Goal: Information Seeking & Learning: Learn about a topic

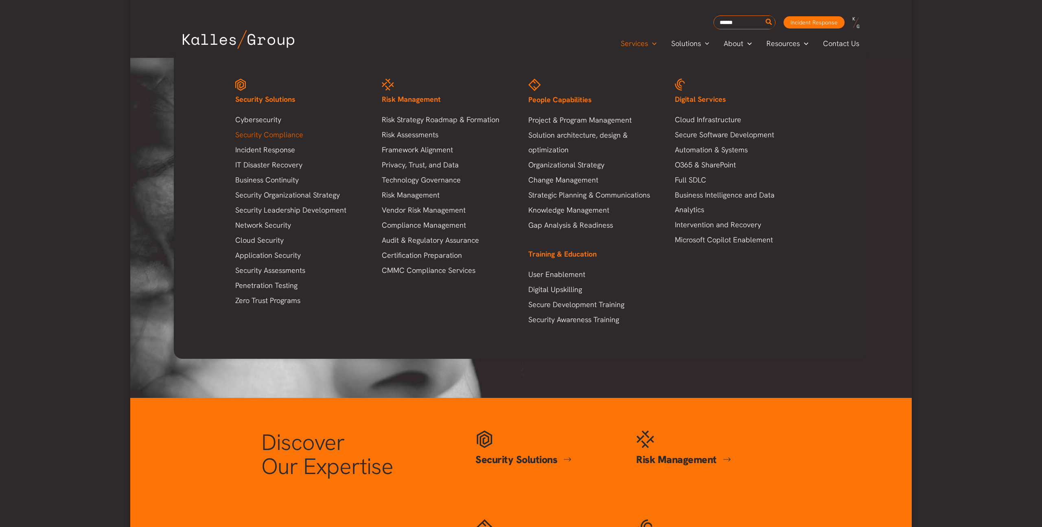
click at [270, 133] on link "Security Compliance" at bounding box center [300, 134] width 130 height 15
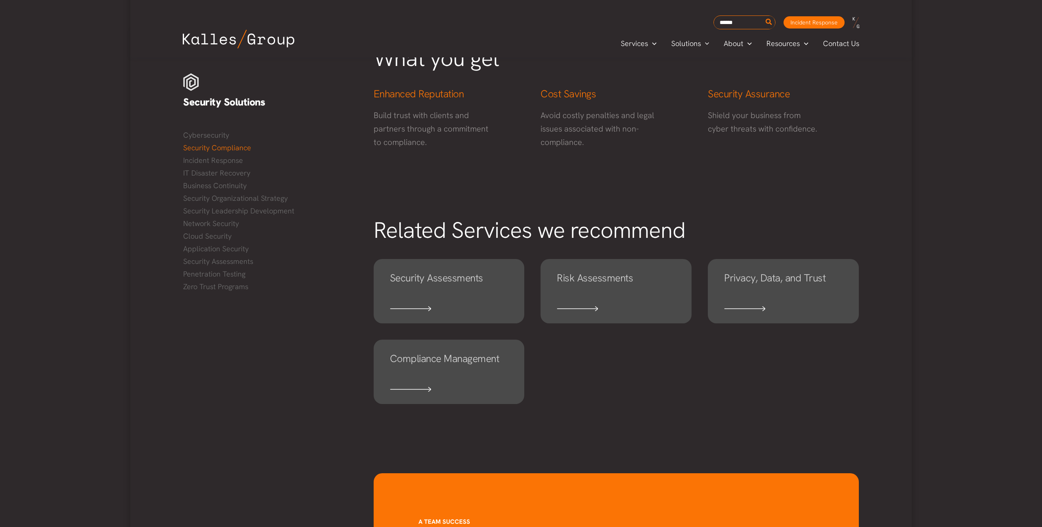
scroll to position [303, 0]
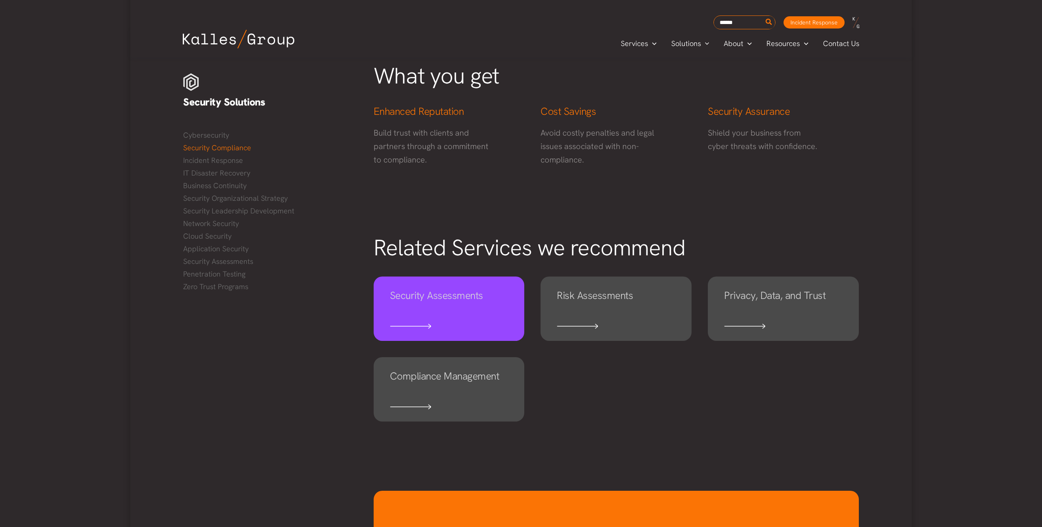
click at [443, 316] on link "Security Assessments" at bounding box center [449, 308] width 151 height 64
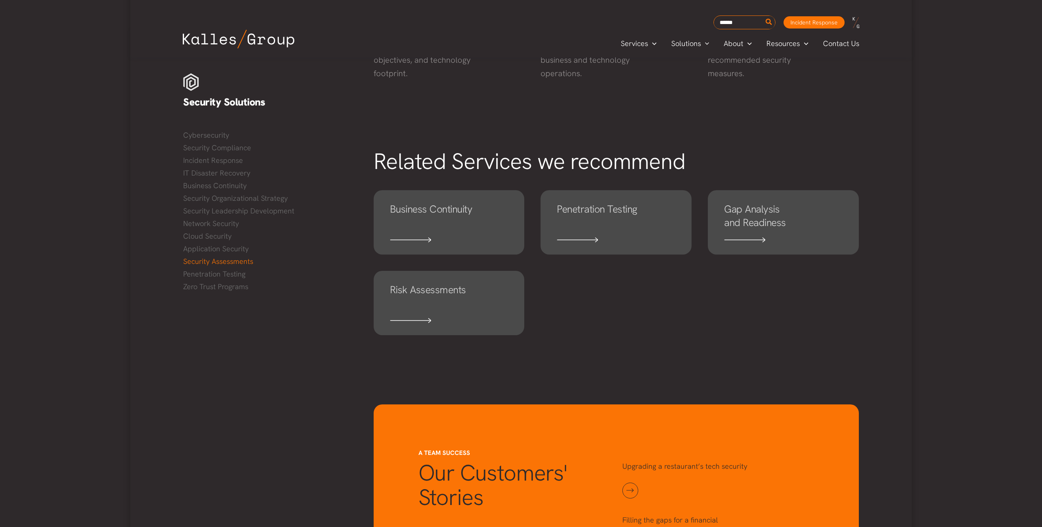
scroll to position [468, 0]
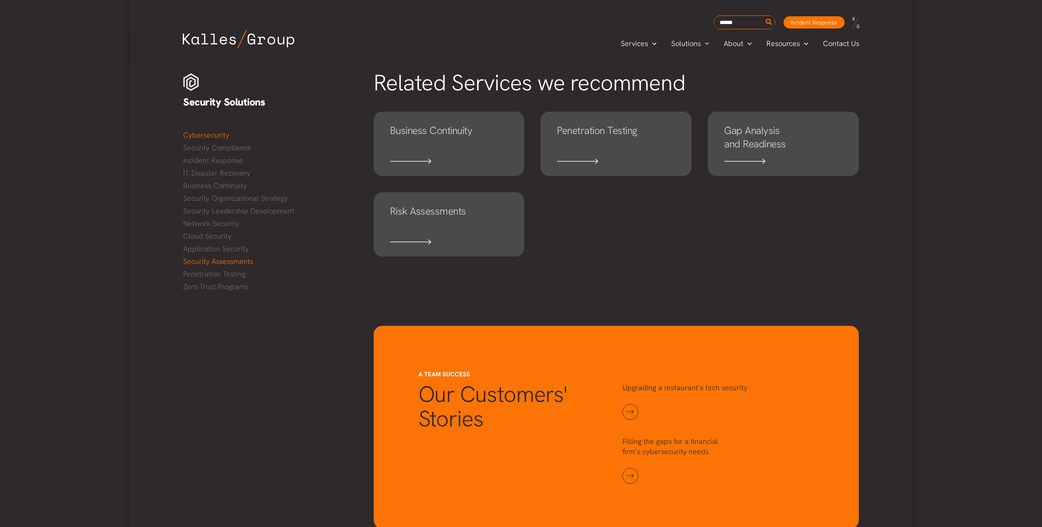
click at [215, 137] on link "Cybersecurity" at bounding box center [270, 135] width 174 height 12
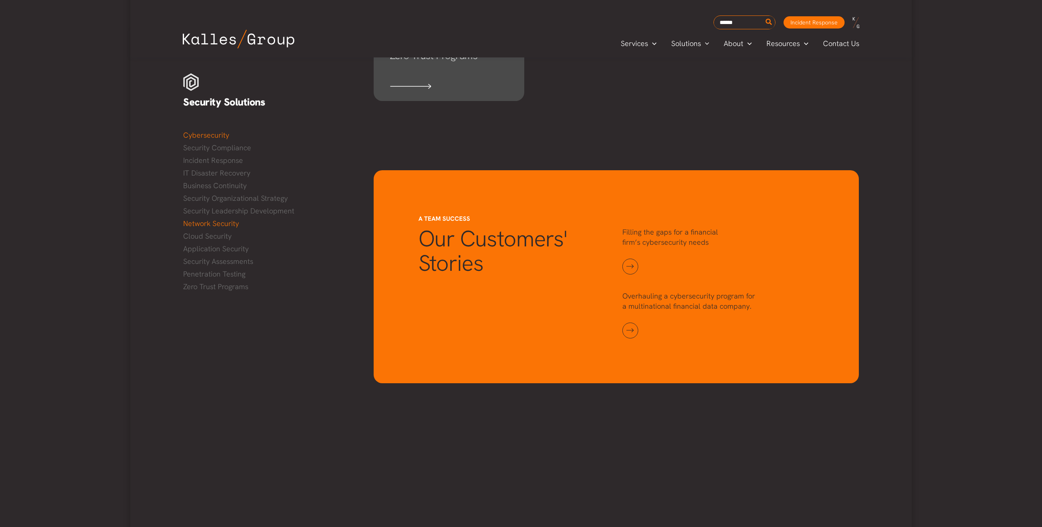
scroll to position [677, 0]
click at [245, 211] on link "Security Leadership Development" at bounding box center [270, 211] width 174 height 12
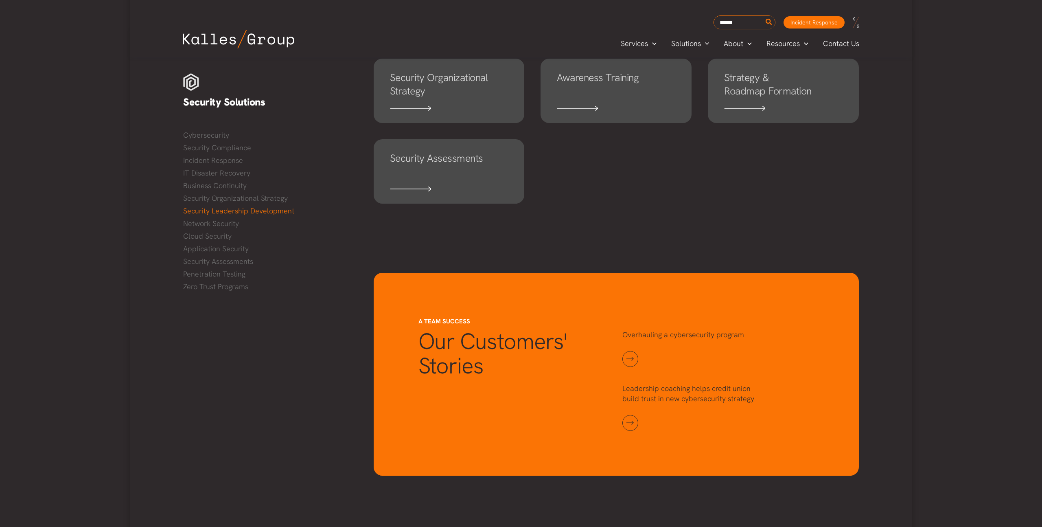
scroll to position [566, 0]
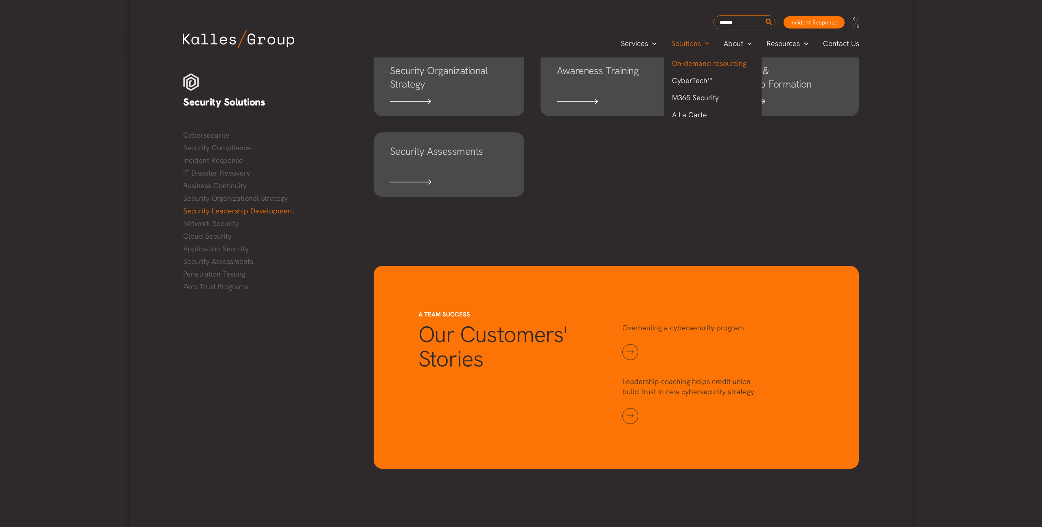
click at [699, 68] on link "On-demand resourcing" at bounding box center [713, 63] width 98 height 17
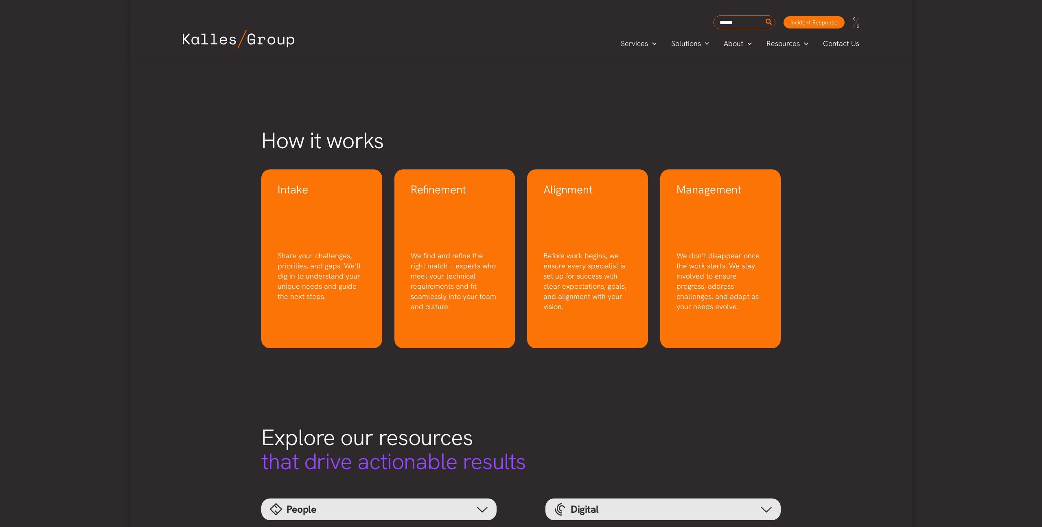
scroll to position [266, 0]
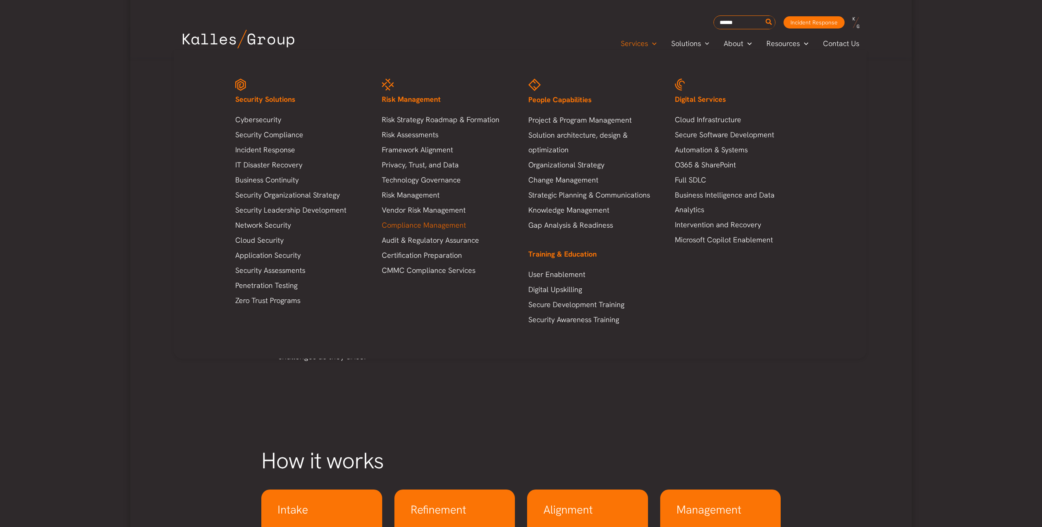
click at [430, 223] on link "Compliance Management" at bounding box center [447, 225] width 130 height 15
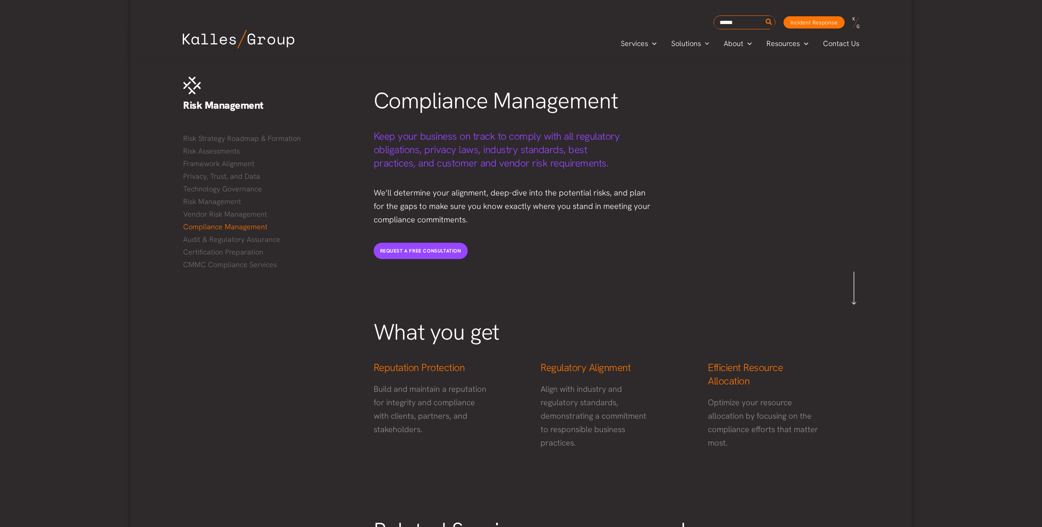
scroll to position [35, 0]
click at [217, 264] on link "CMMC Compliance Services" at bounding box center [270, 263] width 174 height 12
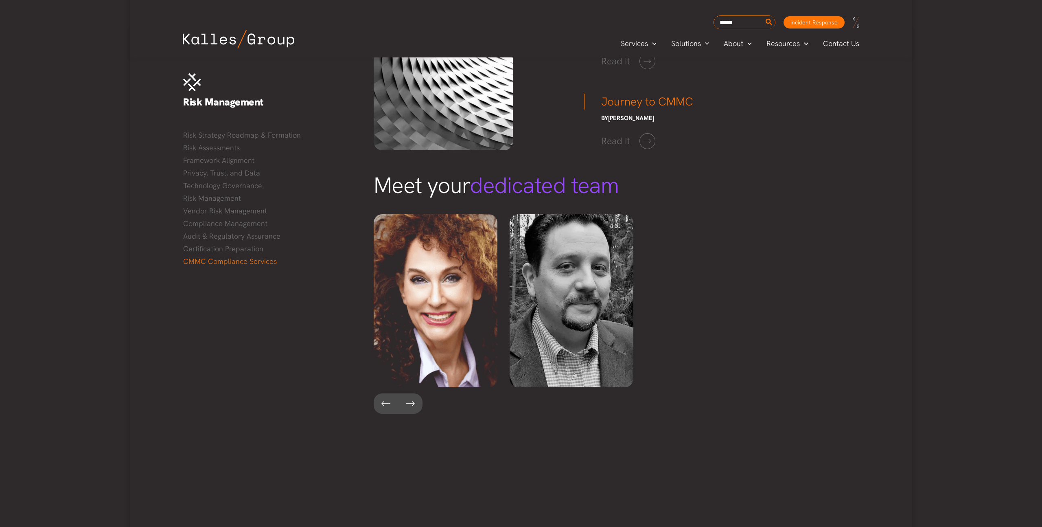
scroll to position [1180, 0]
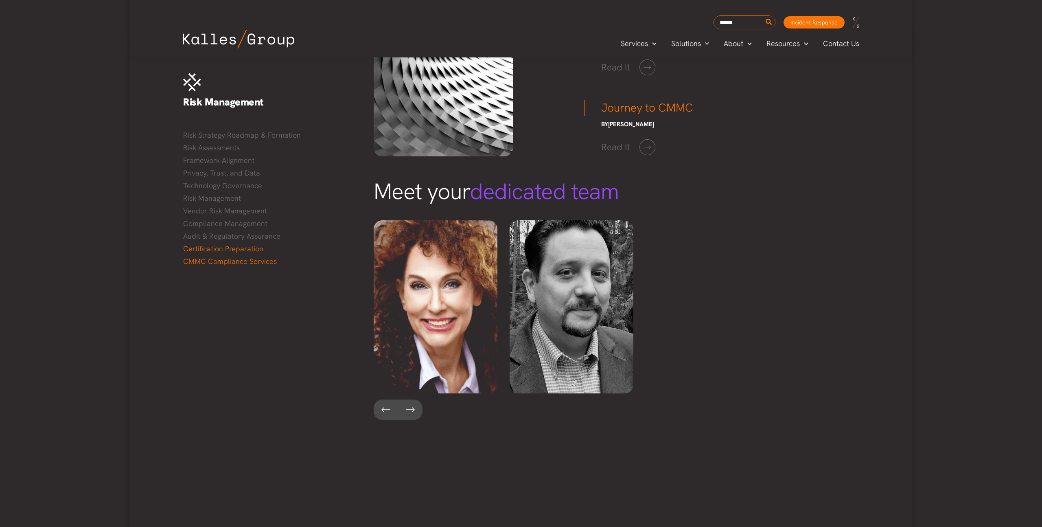
click at [226, 246] on link "Certification Preparation" at bounding box center [268, 249] width 171 height 12
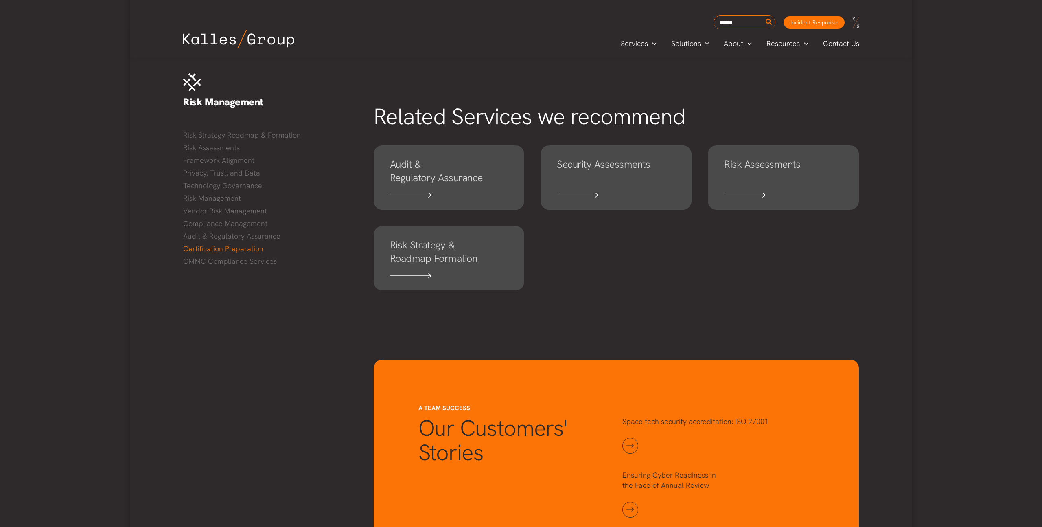
scroll to position [464, 0]
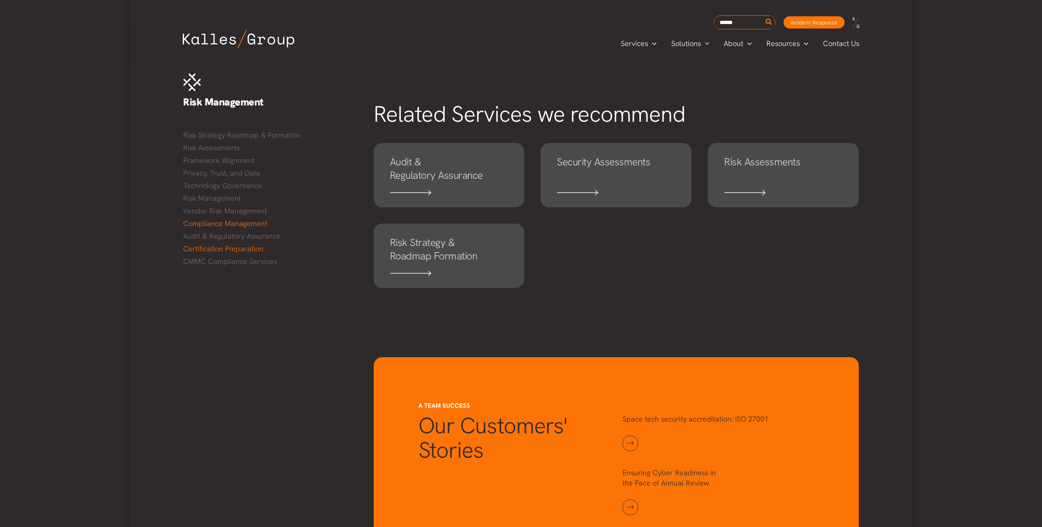
click at [219, 224] on link "Compliance Management" at bounding box center [268, 223] width 171 height 12
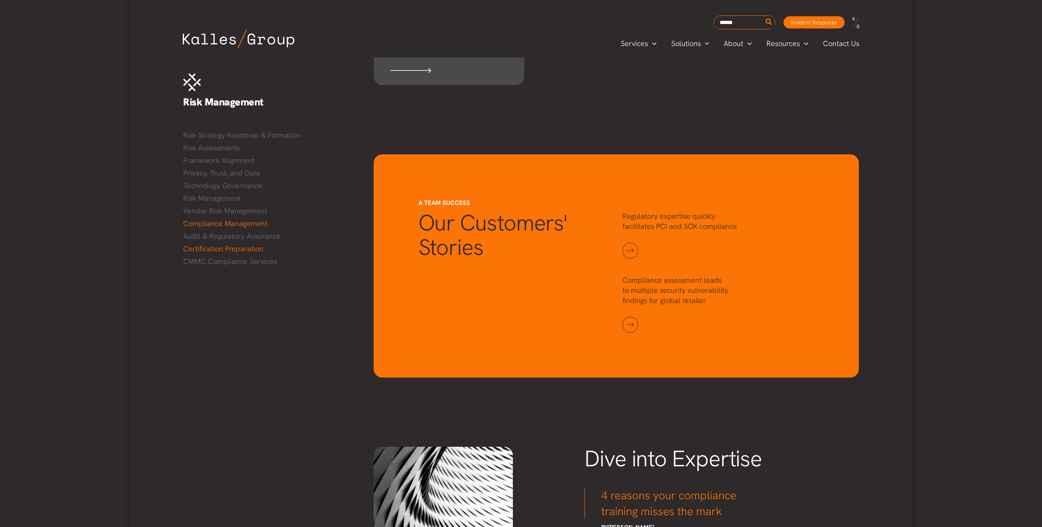
scroll to position [654, 0]
click at [242, 238] on link "Audit & Regulatory Assurance" at bounding box center [270, 236] width 174 height 12
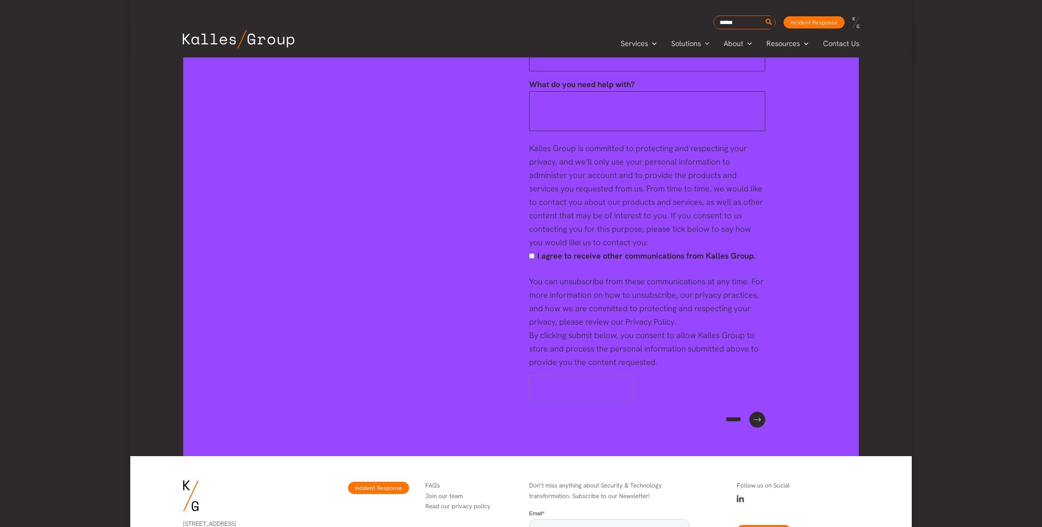
scroll to position [1642, 0]
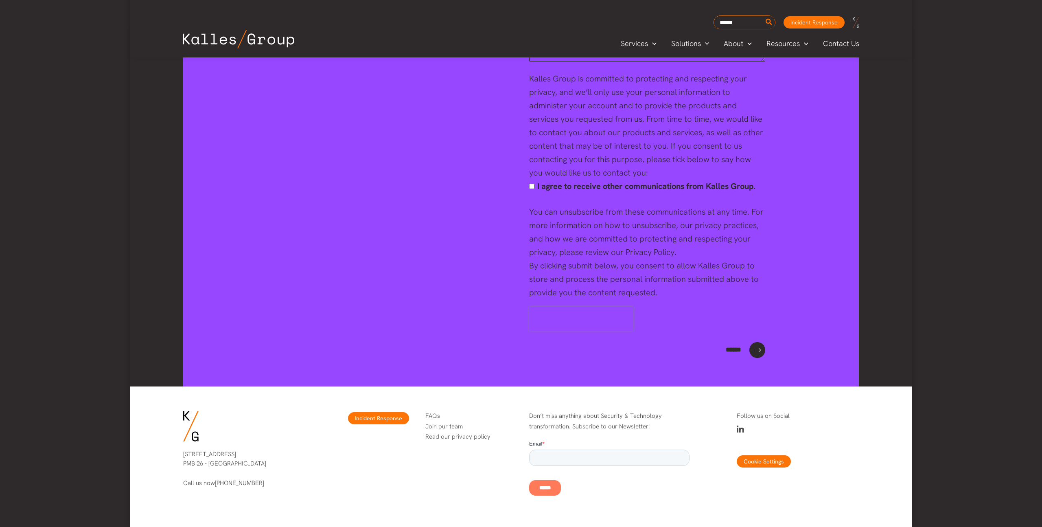
click at [742, 430] on icon at bounding box center [740, 430] width 7 height 8
